Goal: Transaction & Acquisition: Purchase product/service

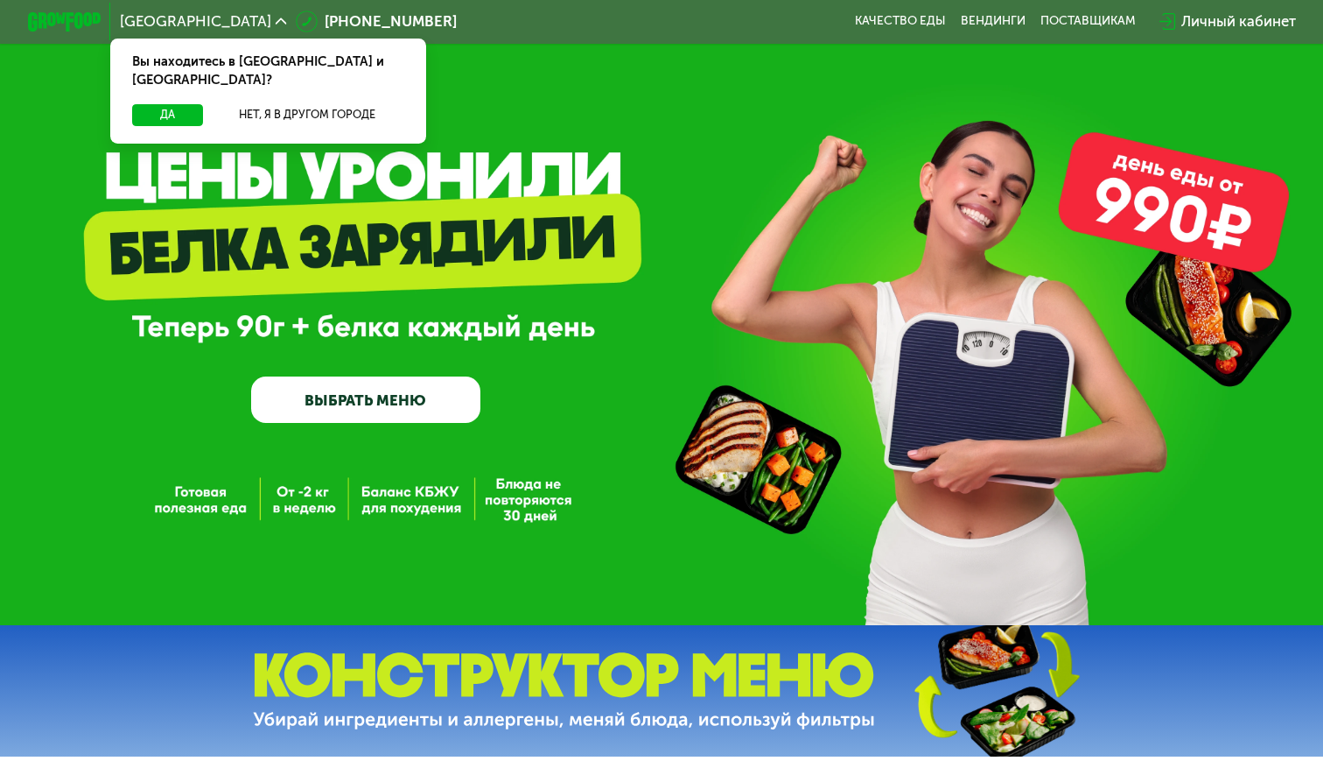
click at [366, 403] on link "ВЫБРАТЬ МЕНЮ" at bounding box center [365, 399] width 228 height 46
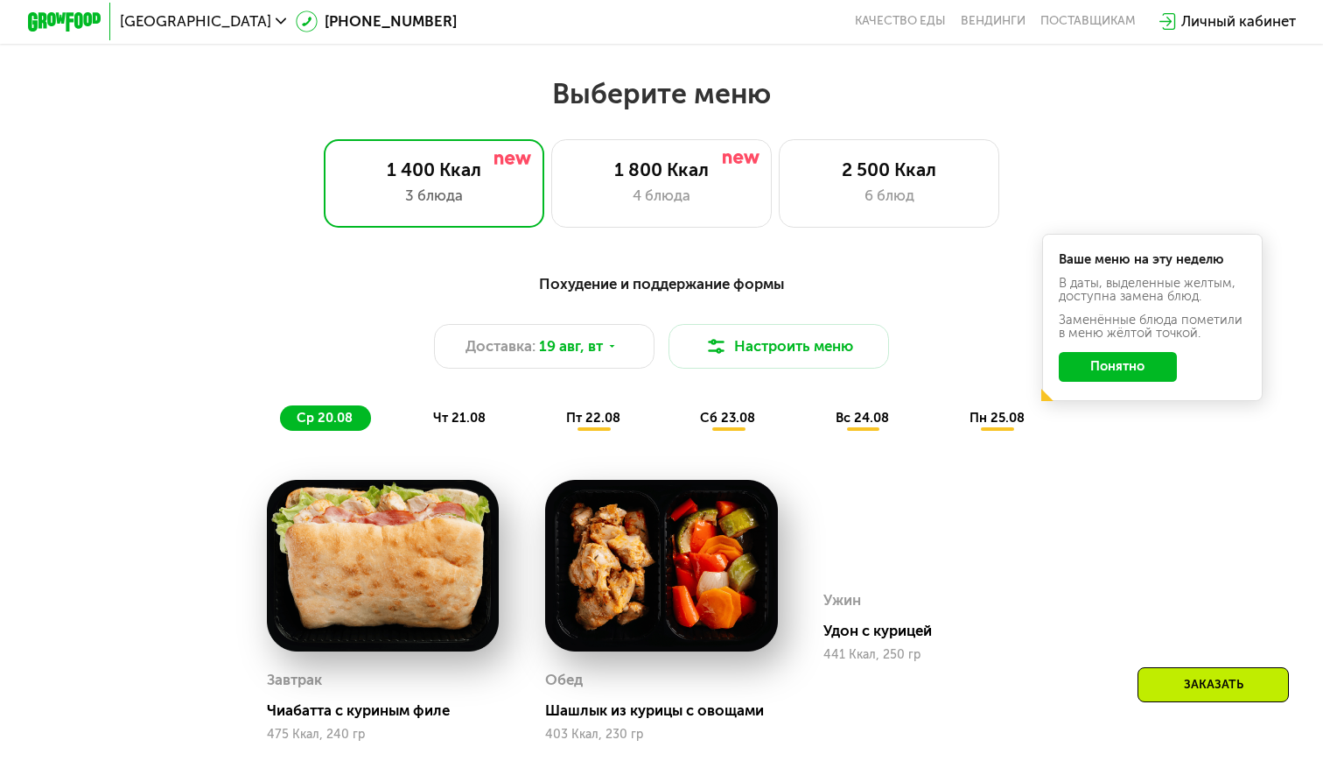
scroll to position [776, 0]
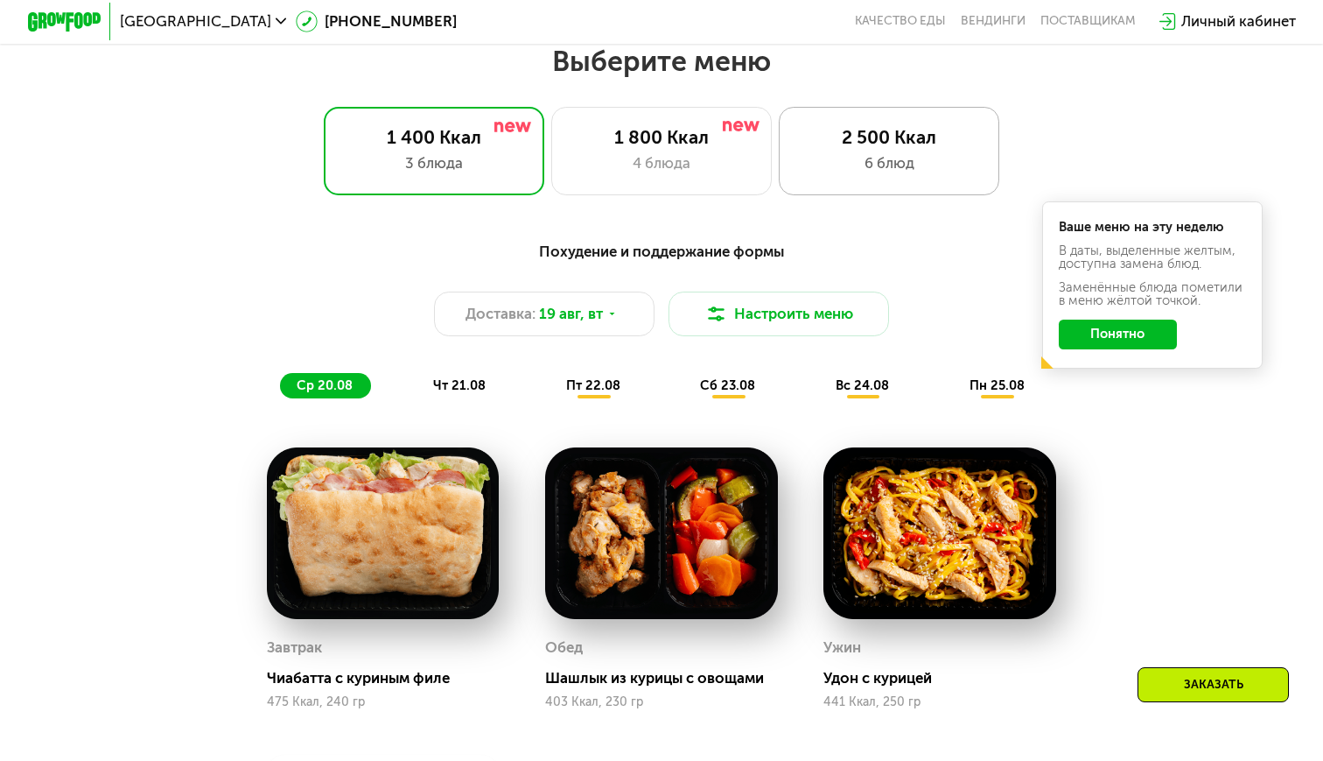
click at [927, 139] on div "2 500 Ккал" at bounding box center [889, 137] width 182 height 22
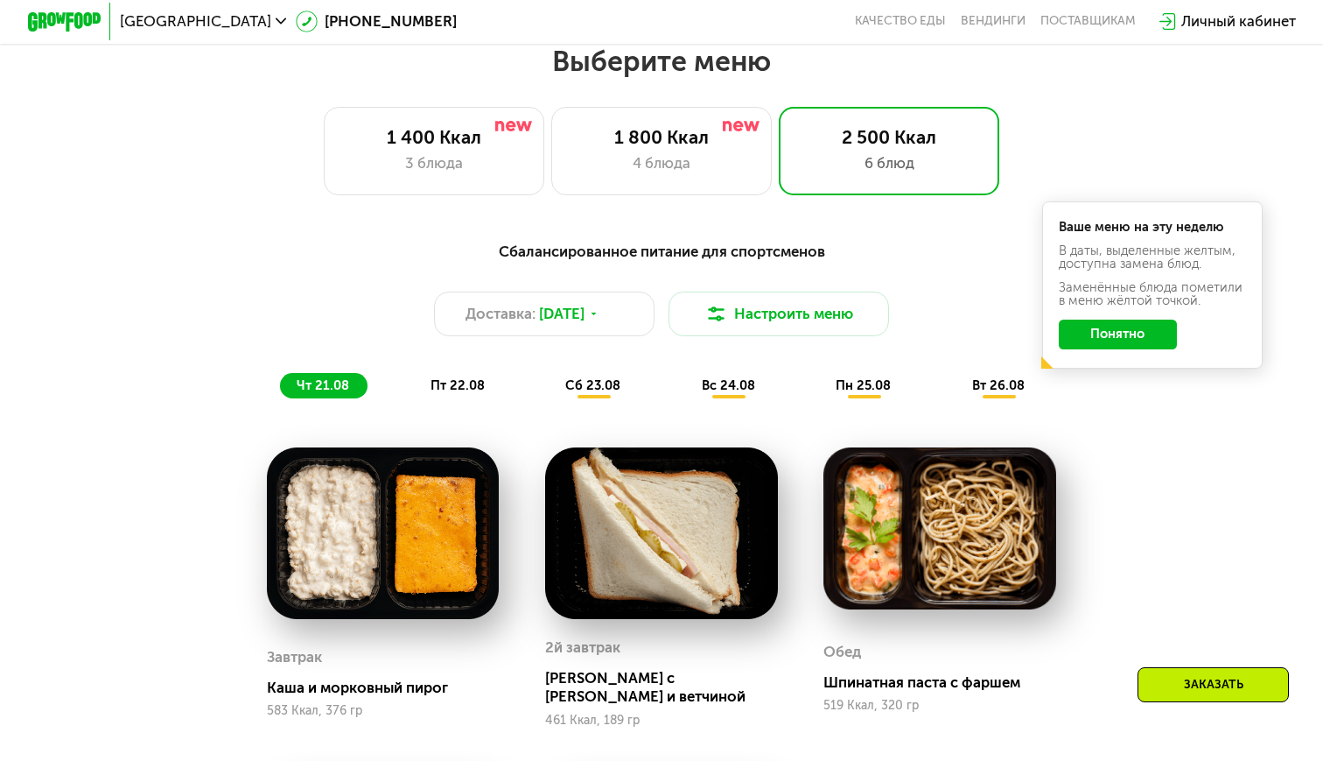
click at [1124, 338] on button "Понятно" at bounding box center [1118, 334] width 119 height 30
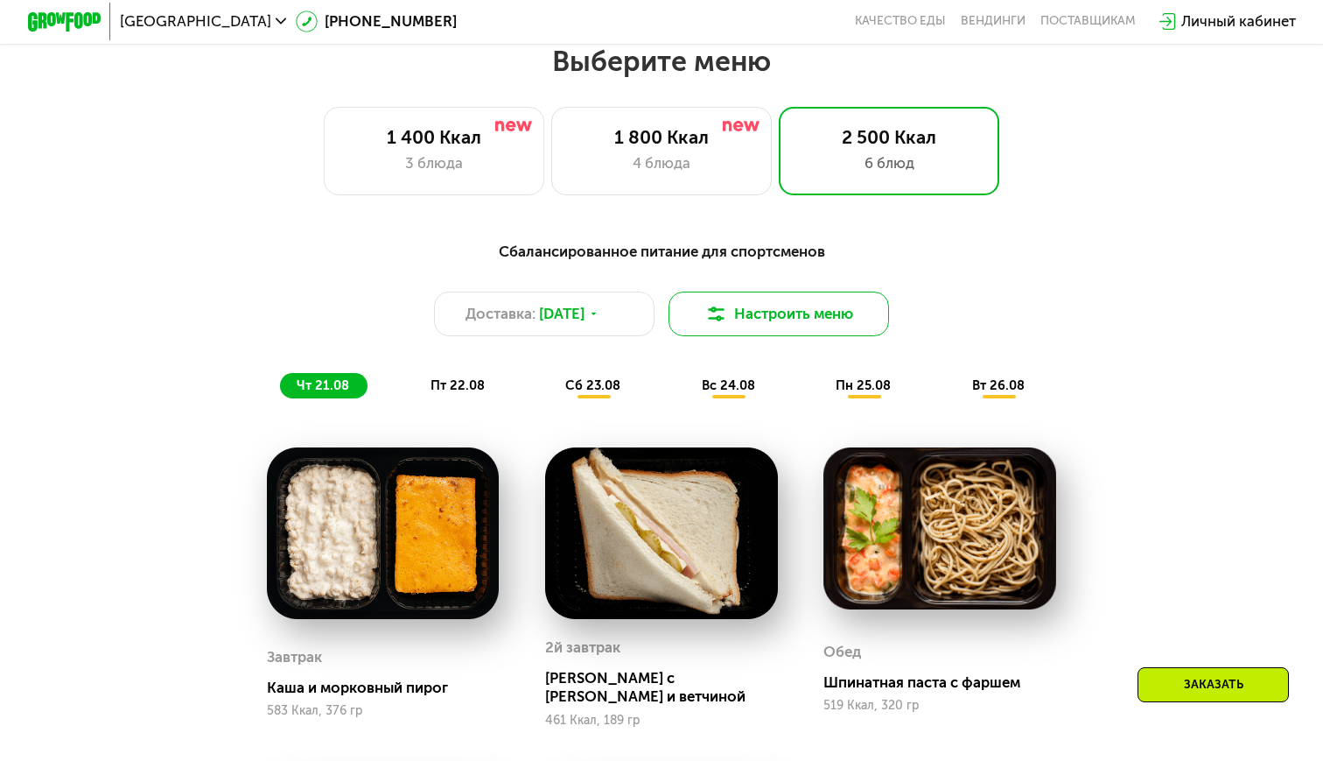
click at [828, 318] on button "Настроить меню" at bounding box center [779, 313] width 221 height 44
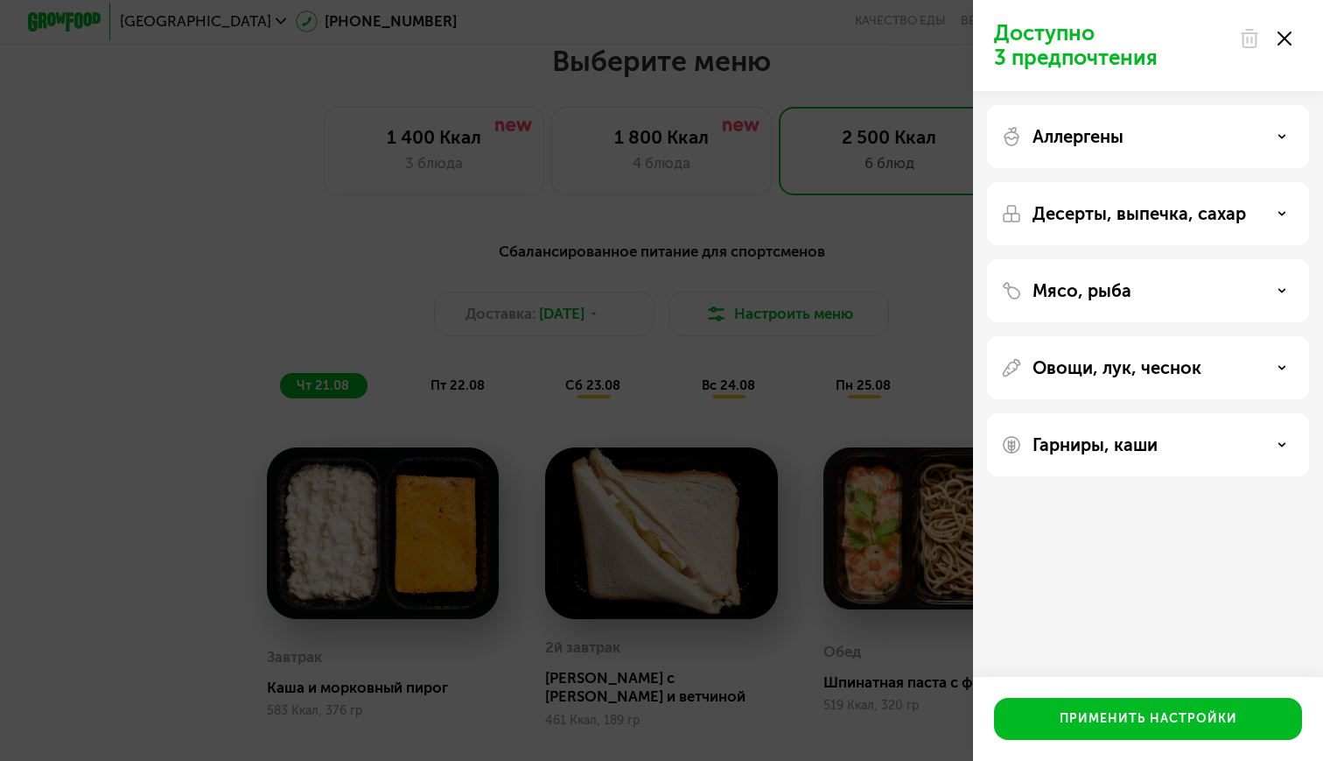
click at [1245, 336] on div "Мясо, рыба" at bounding box center [1148, 367] width 322 height 63
click at [1271, 292] on div "Мясо, рыба" at bounding box center [1148, 290] width 294 height 21
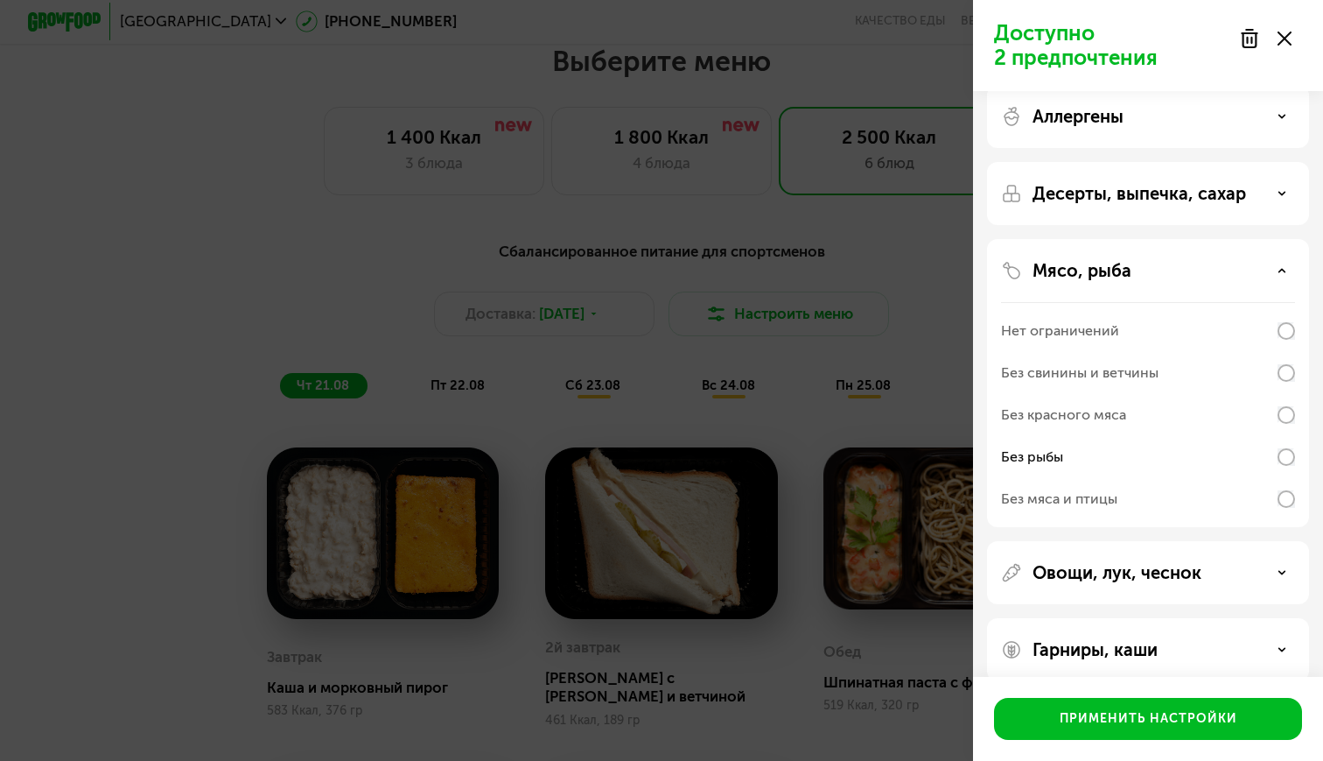
scroll to position [42, 0]
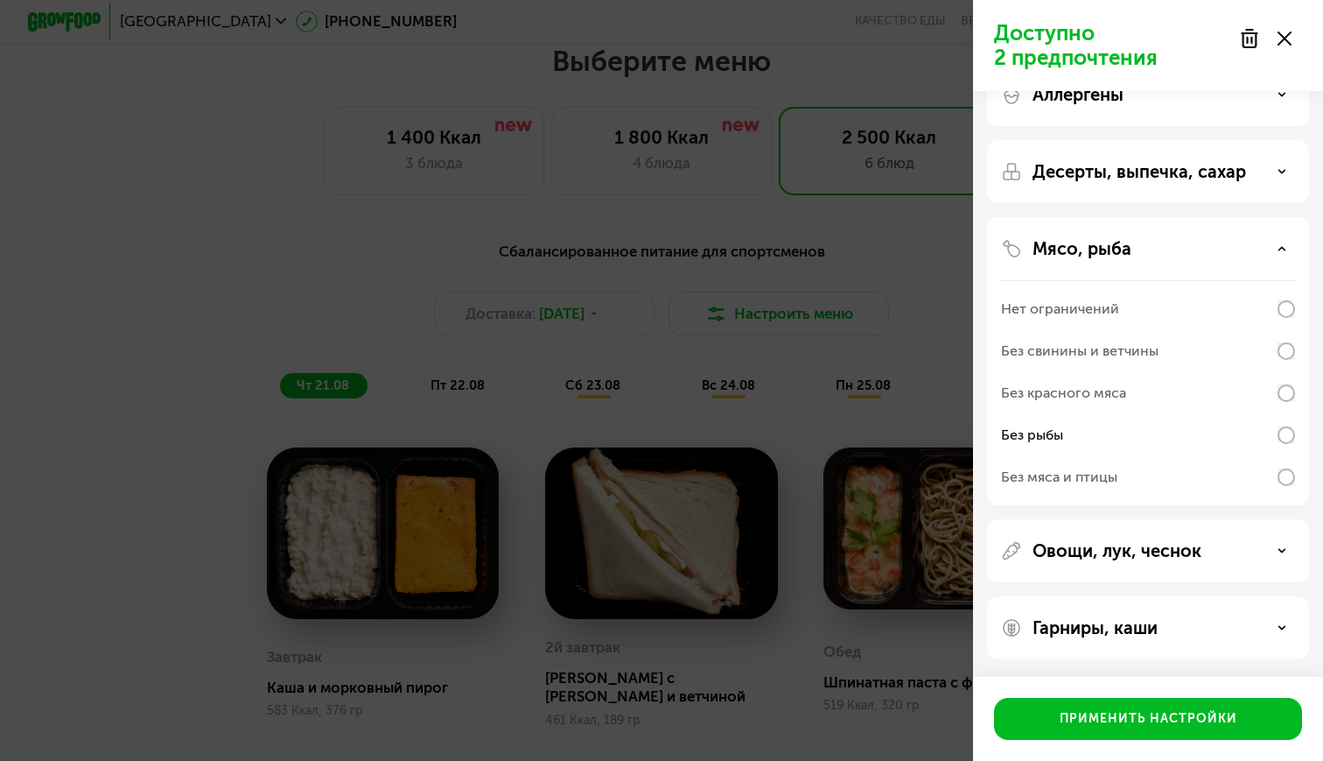
click at [1199, 745] on div "Применить настройки" at bounding box center [1148, 719] width 350 height 84
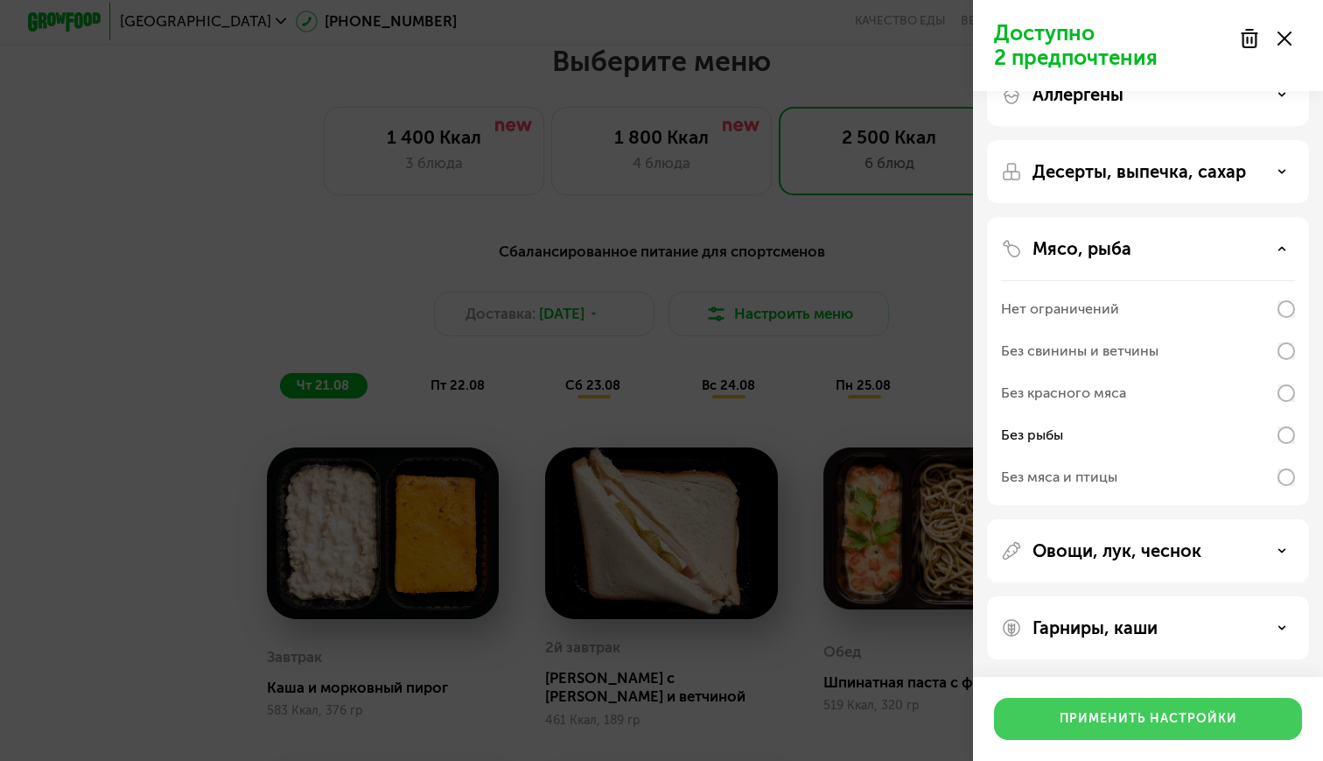
click at [1194, 712] on div "Применить настройки" at bounding box center [1149, 719] width 178 height 18
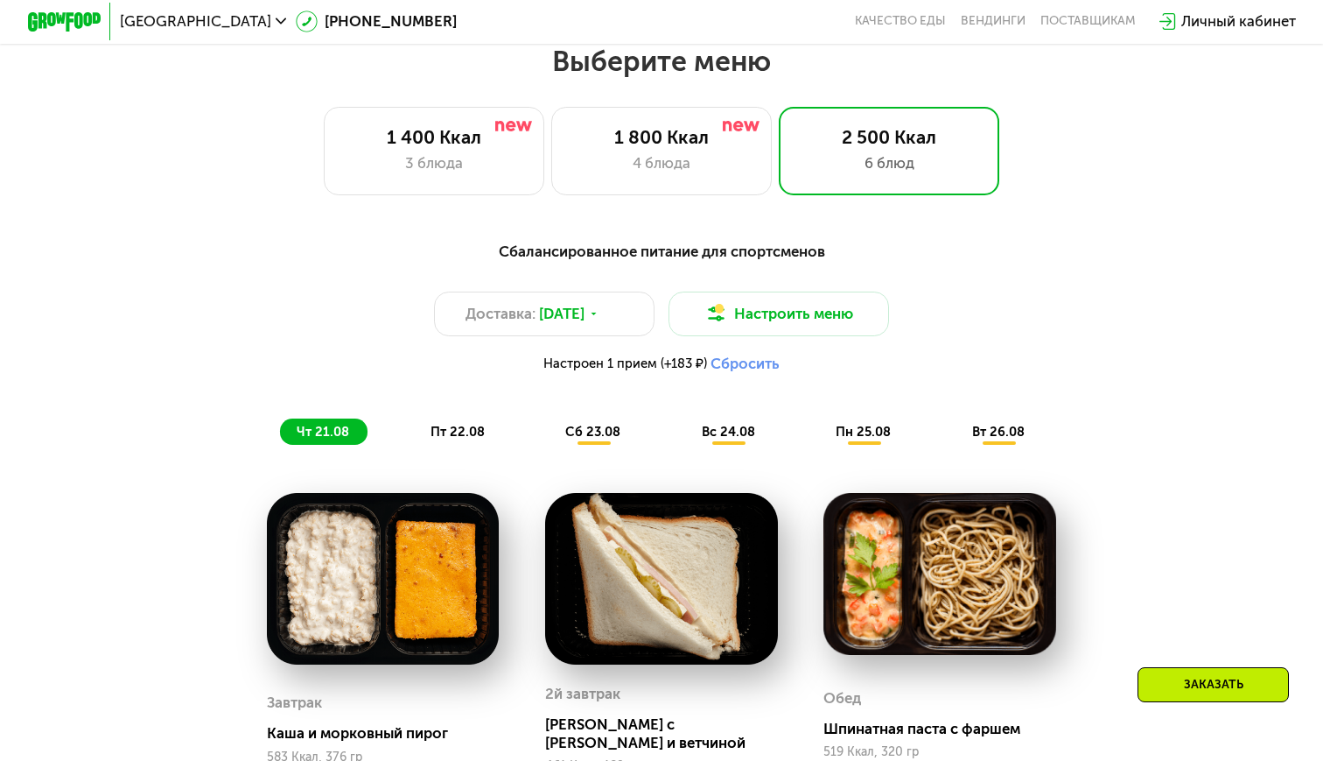
click at [726, 364] on button "Сбросить" at bounding box center [745, 363] width 69 height 18
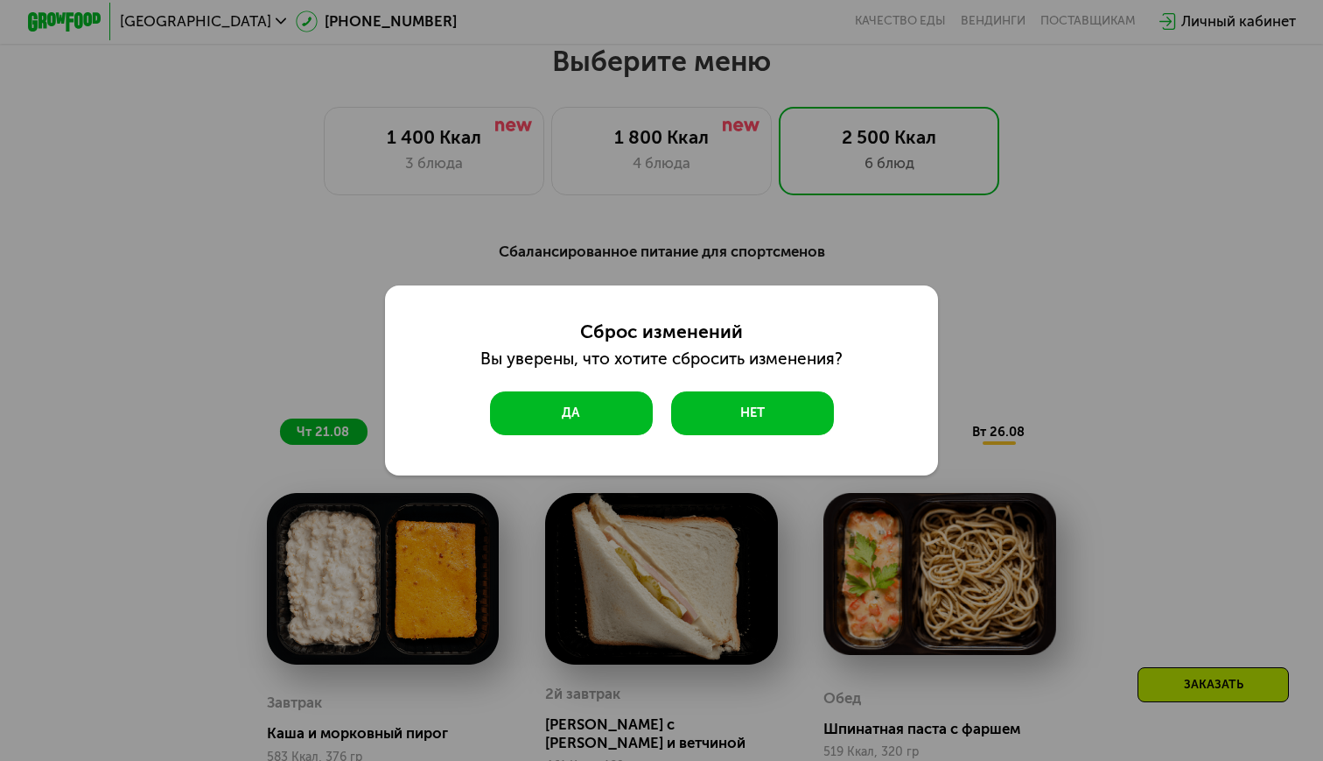
click at [644, 401] on button "Да" at bounding box center [571, 413] width 163 height 44
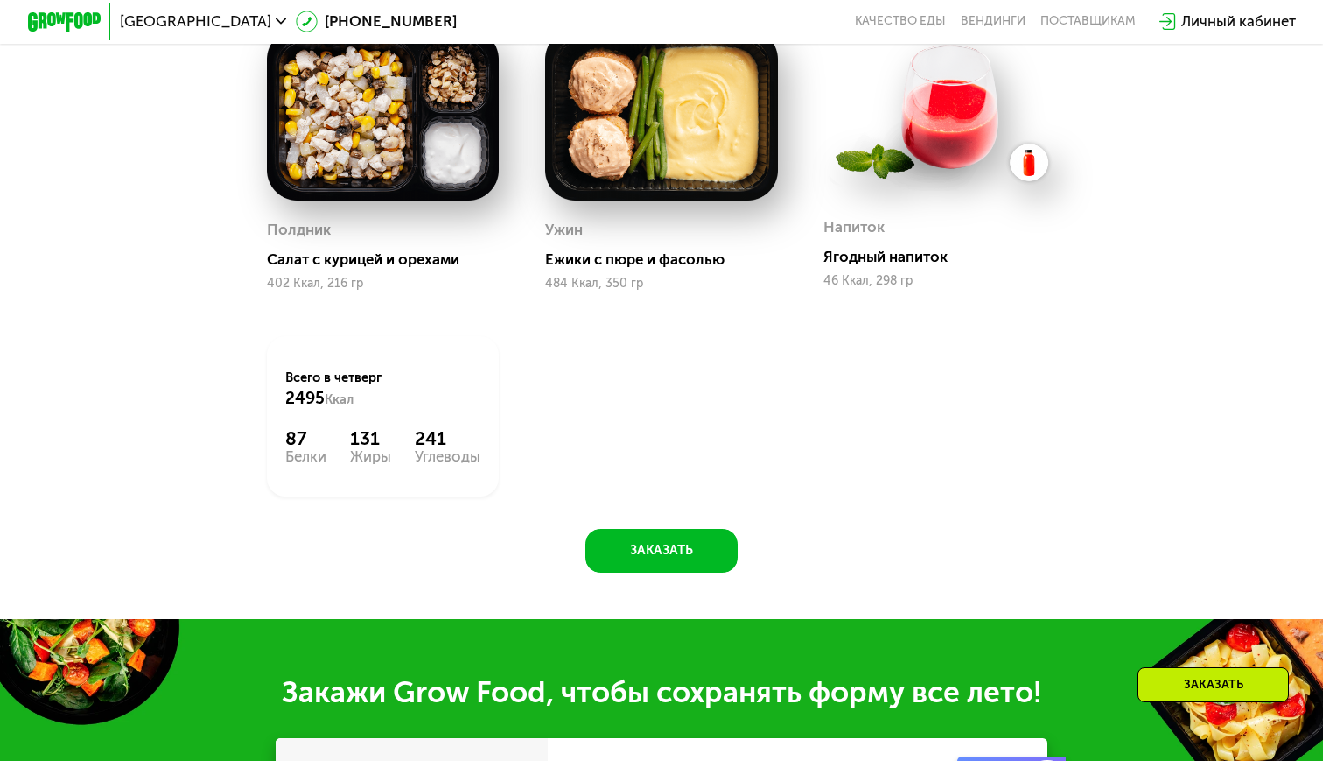
scroll to position [1592, 0]
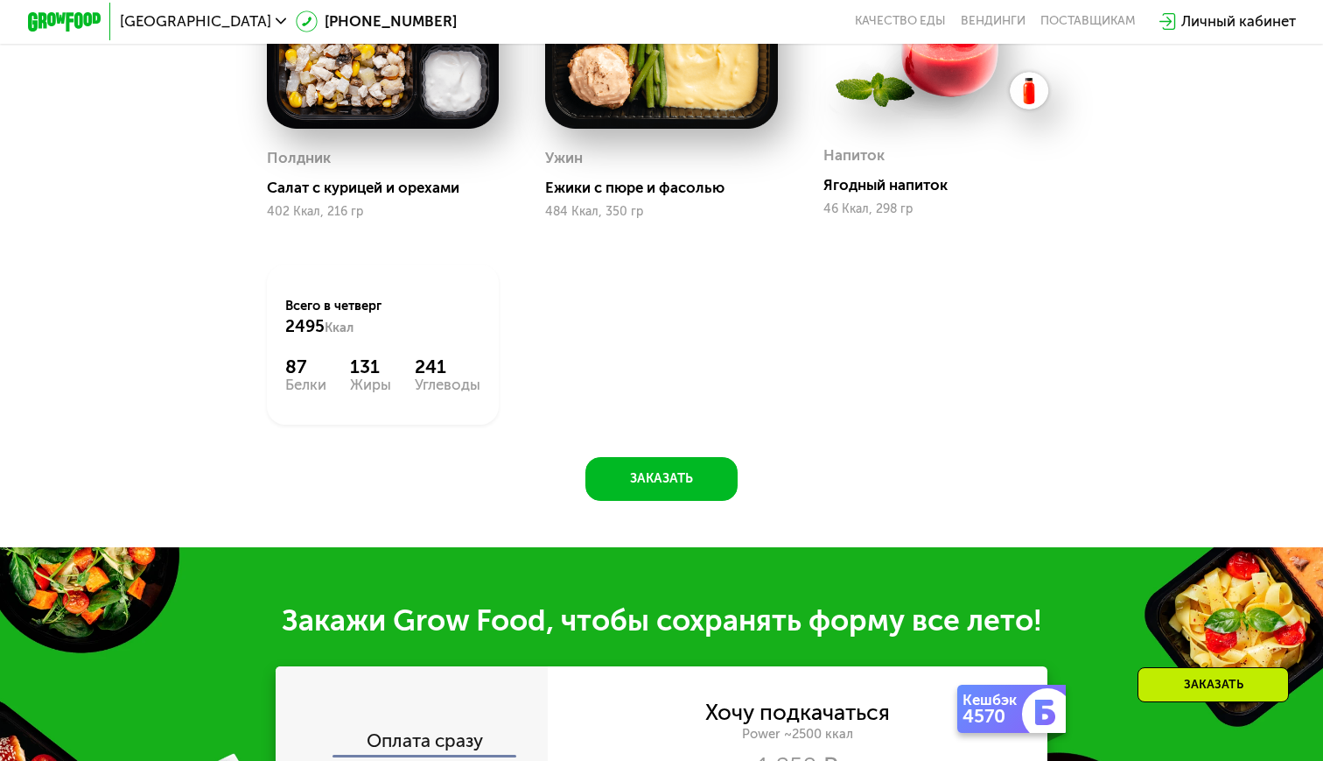
drag, startPoint x: 291, startPoint y: 355, endPoint x: 328, endPoint y: 355, distance: 36.8
click at [326, 355] on div "87" at bounding box center [305, 366] width 41 height 22
click at [361, 381] on div "Всего в [DATE] 2495 Ккал 87 Белки 131 Жиры 241 Углеводы" at bounding box center [383, 344] width 233 height 160
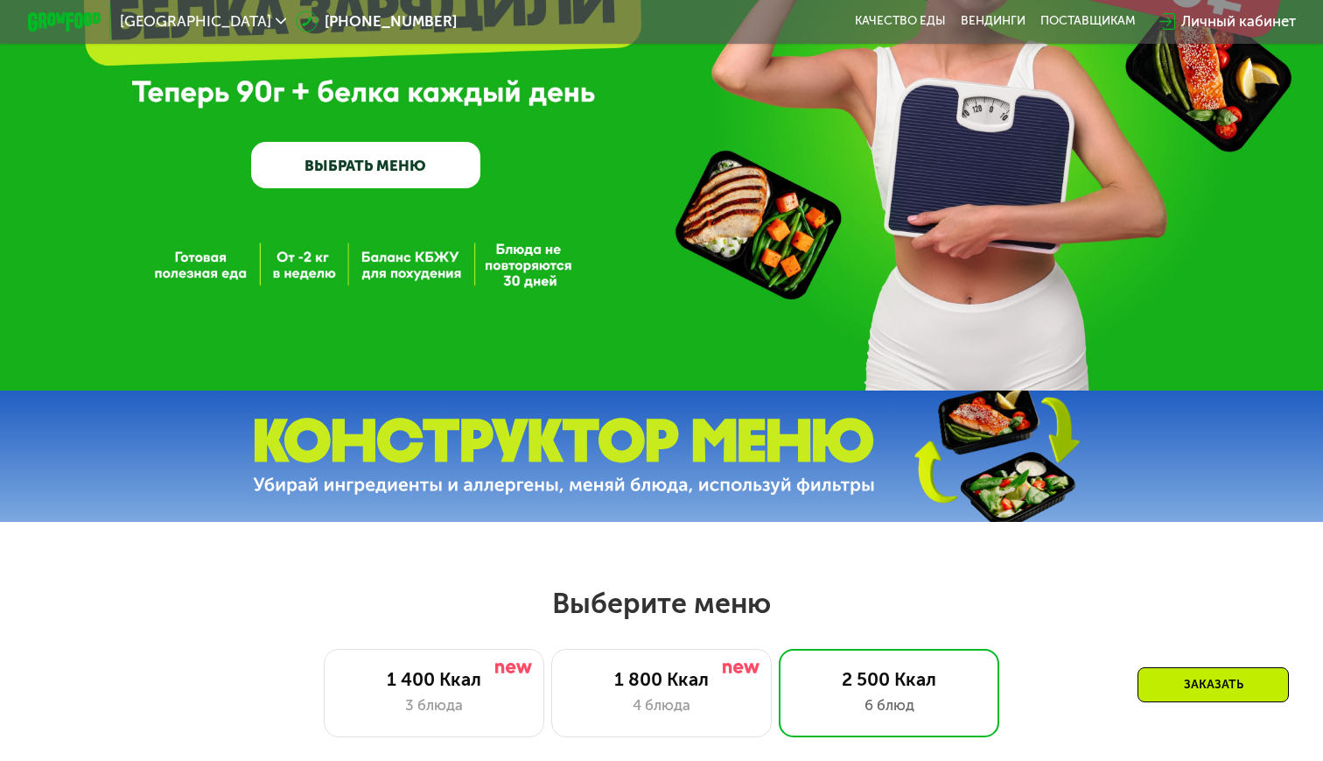
scroll to position [670, 0]
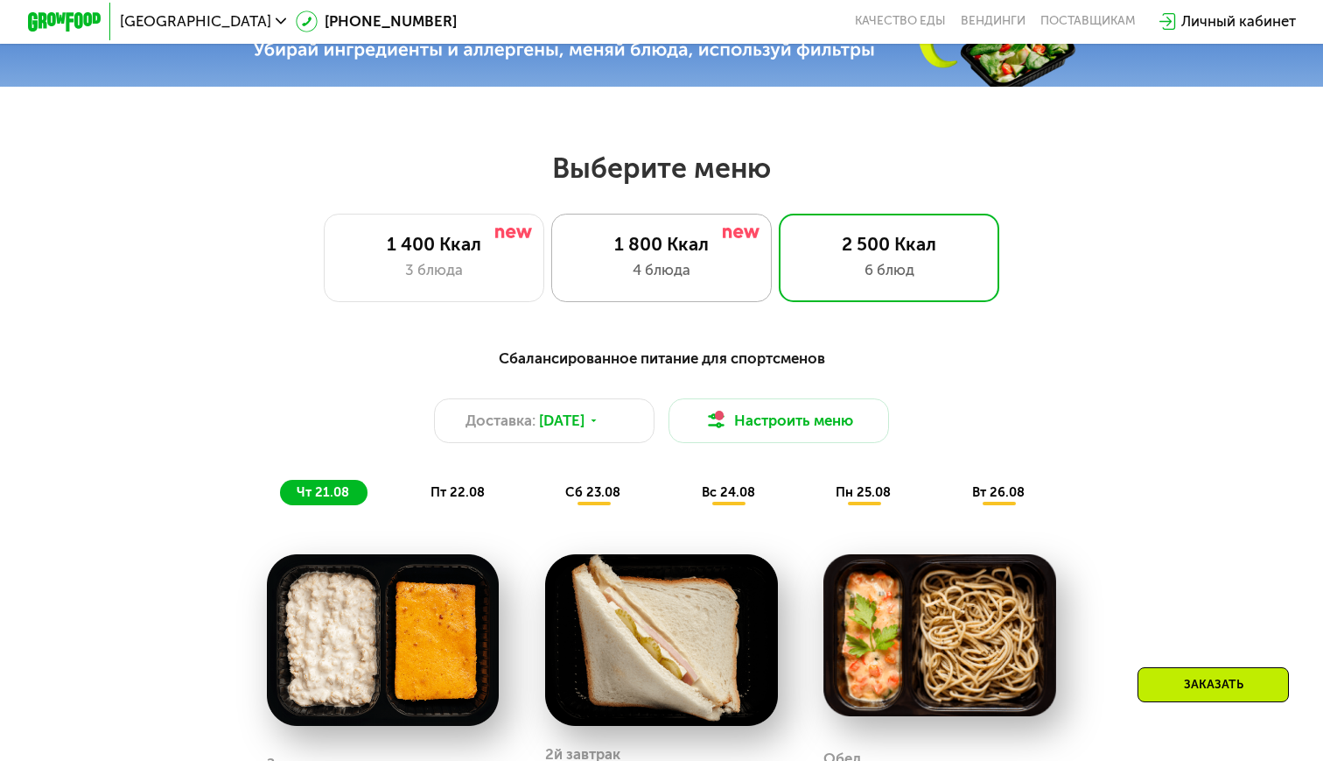
click at [706, 280] on div "4 блюда" at bounding box center [662, 270] width 182 height 22
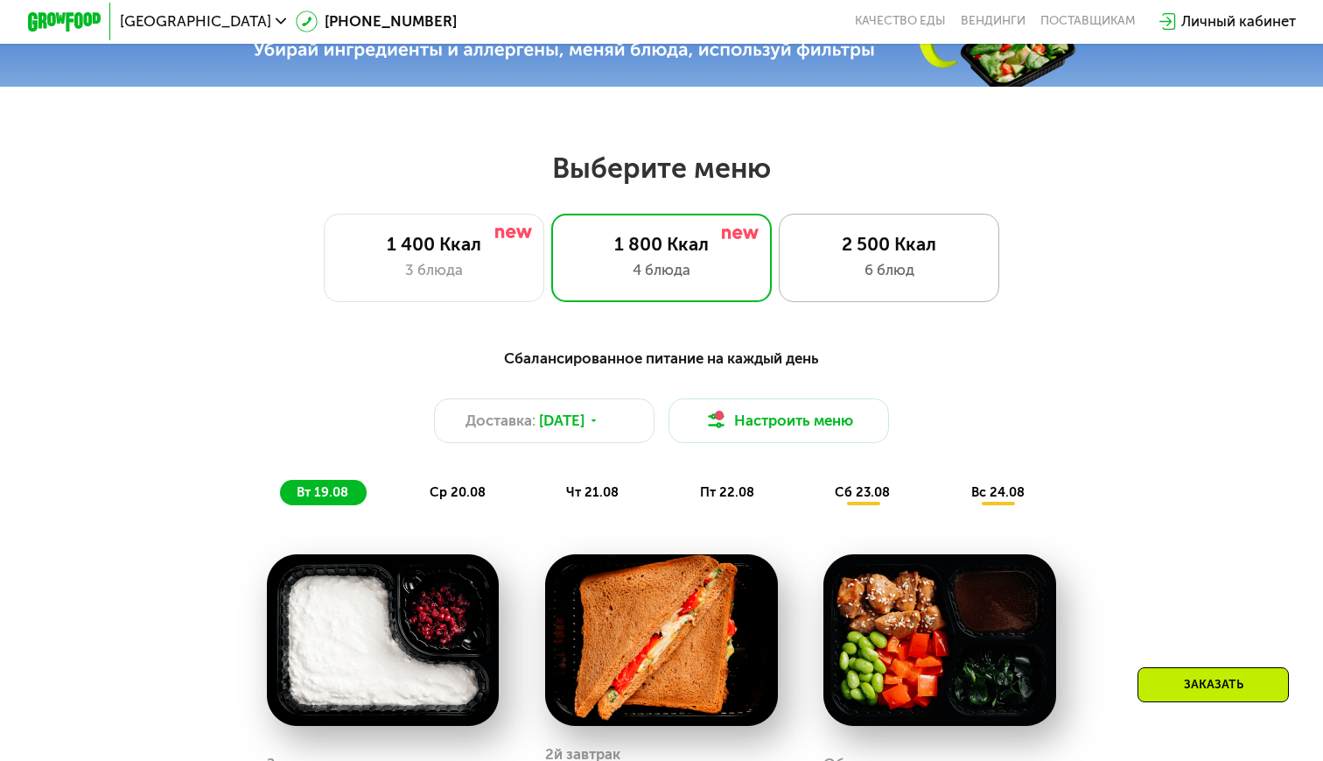
click at [866, 271] on div "6 блюд" at bounding box center [889, 270] width 182 height 22
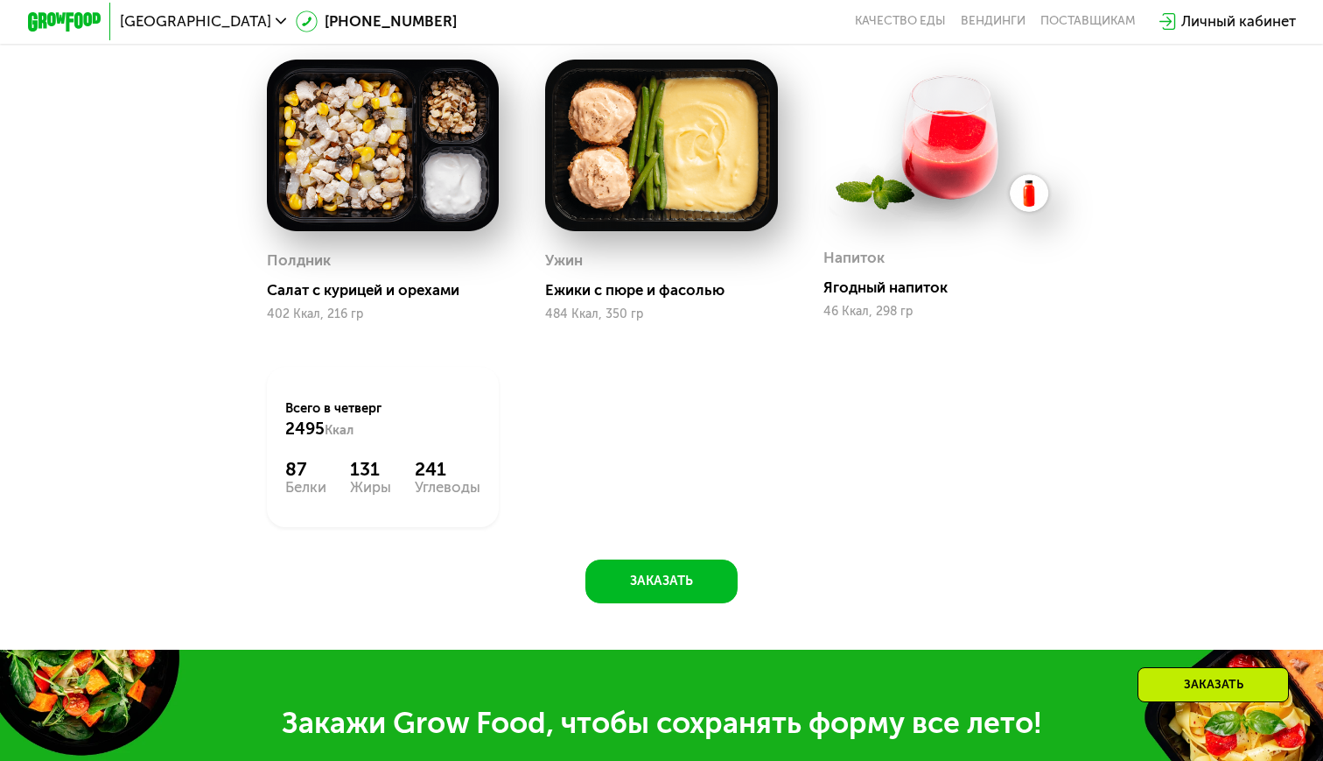
scroll to position [1665, 0]
